Goal: Find specific page/section: Find specific page/section

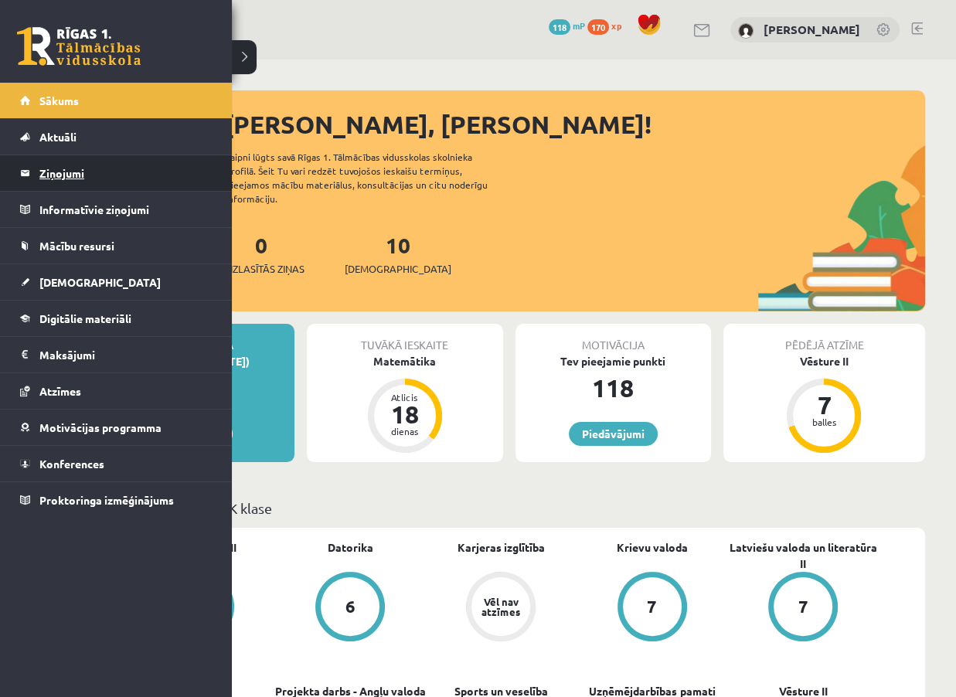
click at [56, 171] on legend "Ziņojumi 0" at bounding box center [125, 173] width 173 height 36
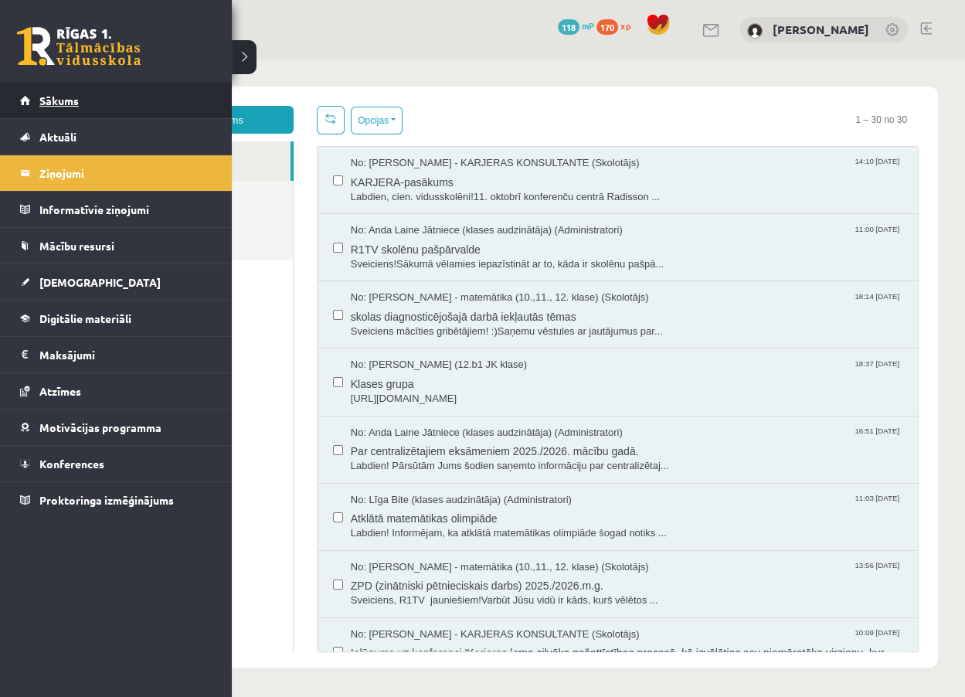
click at [38, 110] on link "Sākums" at bounding box center [116, 101] width 192 height 36
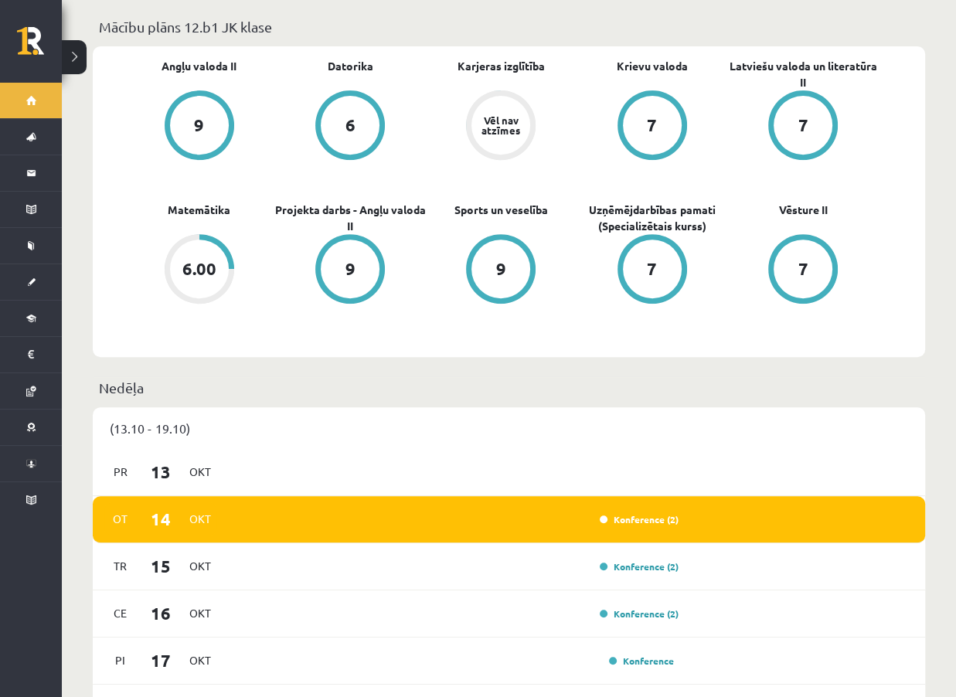
scroll to position [494, 0]
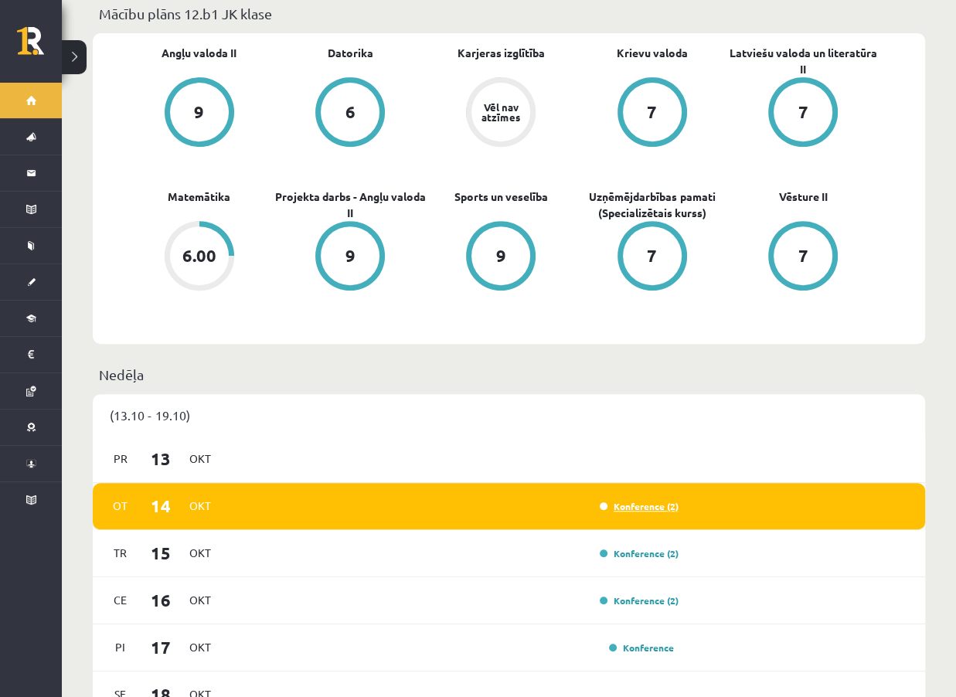
click at [642, 500] on link "Konference (2)" at bounding box center [638, 506] width 79 height 12
